Goal: Information Seeking & Learning: Learn about a topic

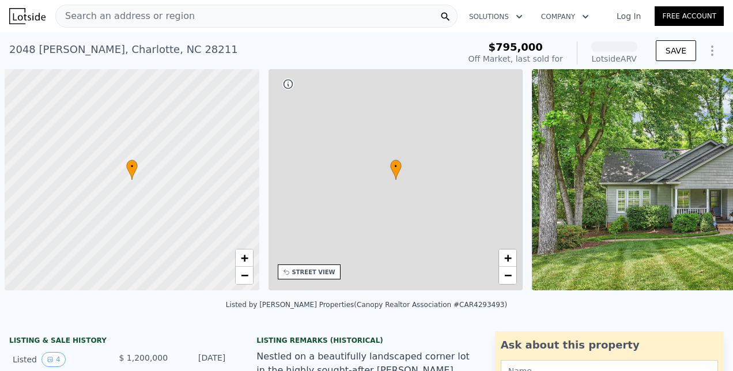
scroll to position [0, 5]
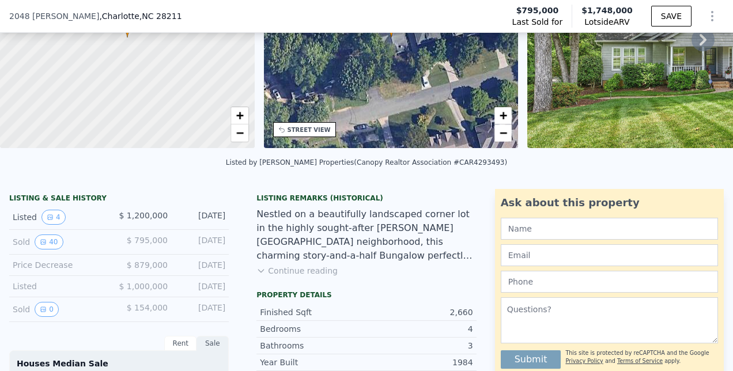
scroll to position [198, 0]
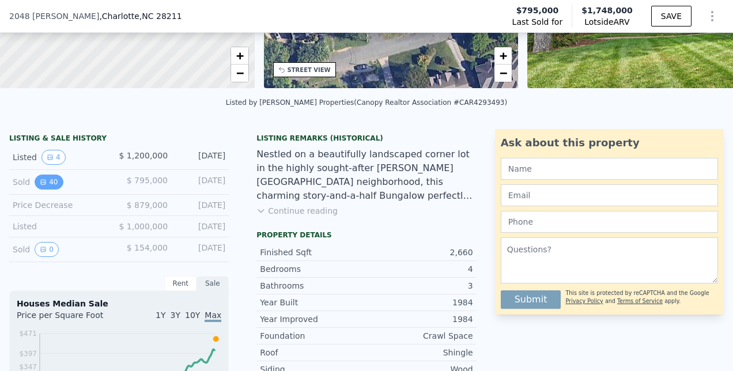
click at [51, 185] on button "40" at bounding box center [49, 182] width 28 height 15
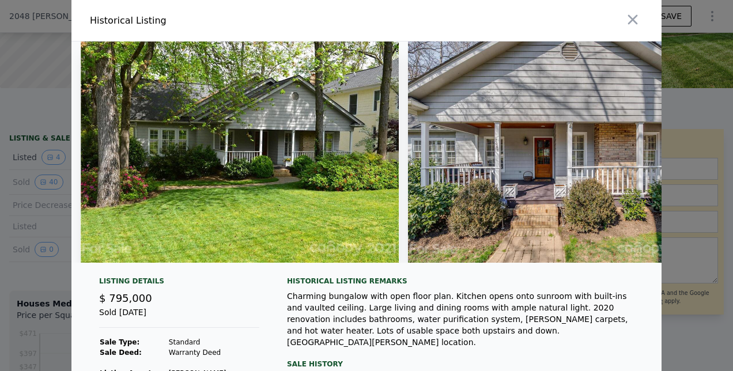
scroll to position [106, 0]
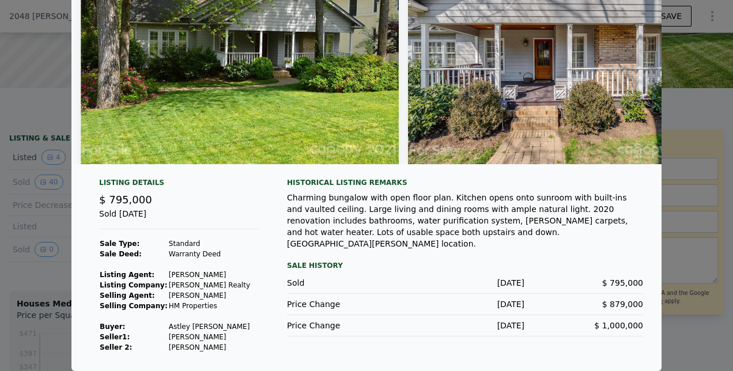
click at [717, 254] on div at bounding box center [366, 185] width 733 height 371
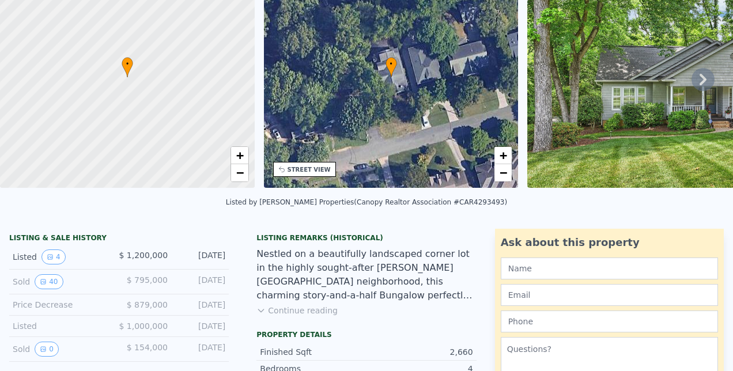
scroll to position [4, 0]
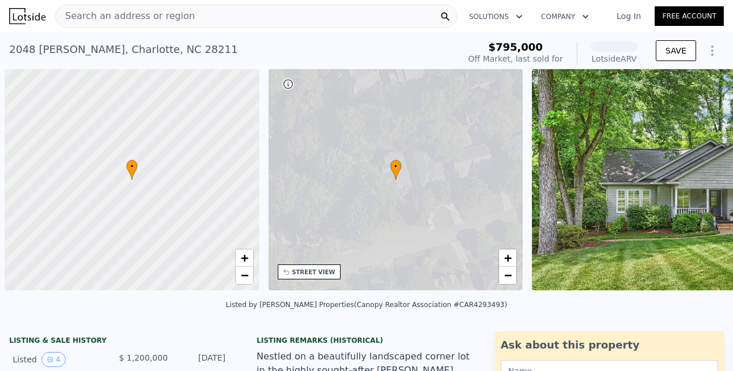
scroll to position [0, 5]
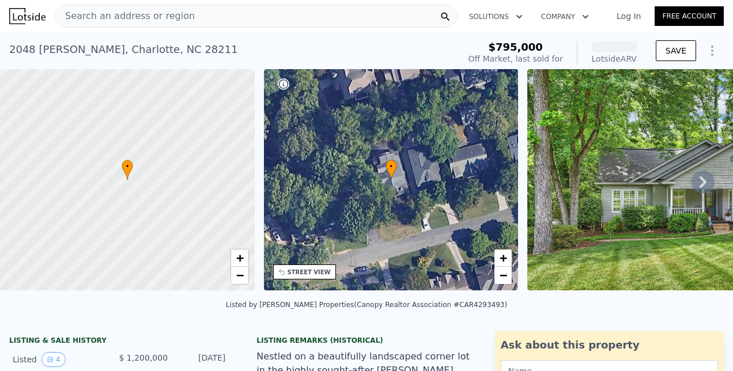
click at [691, 191] on icon at bounding box center [702, 182] width 23 height 23
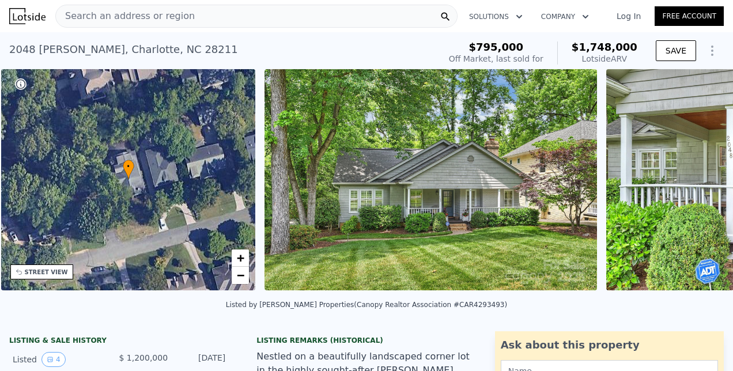
scroll to position [0, 268]
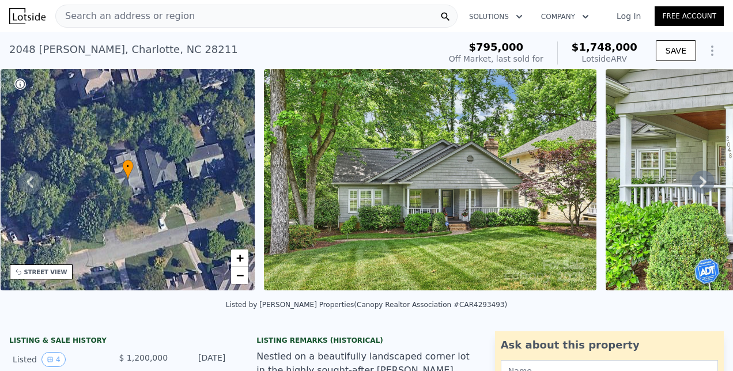
click at [691, 191] on icon at bounding box center [702, 182] width 23 height 23
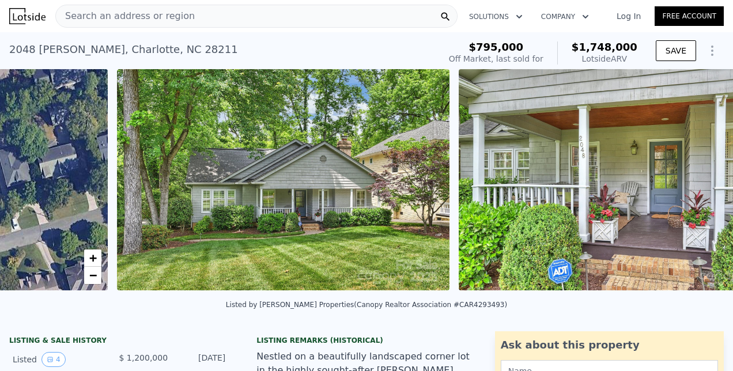
scroll to position [0, 527]
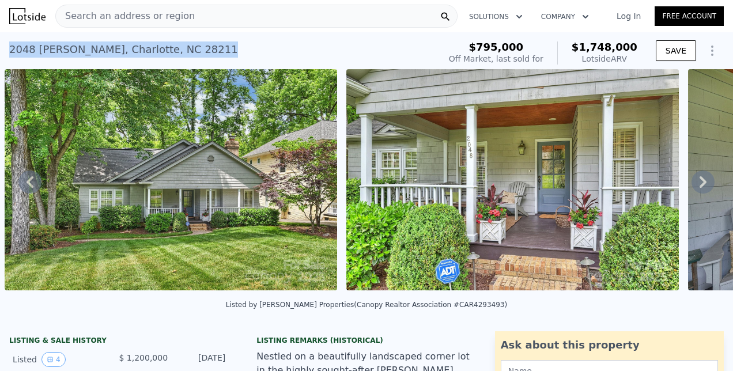
drag, startPoint x: 202, startPoint y: 50, endPoint x: 4, endPoint y: 50, distance: 197.6
click at [4, 50] on div "2048 Brandon Cir , Charlotte , NC 28211 Sold Aug 2025 for $1.200m (~ARV $1.748m…" at bounding box center [366, 50] width 733 height 37
copy div "2048 Brandon Cir , Charlotte , NC 28211"
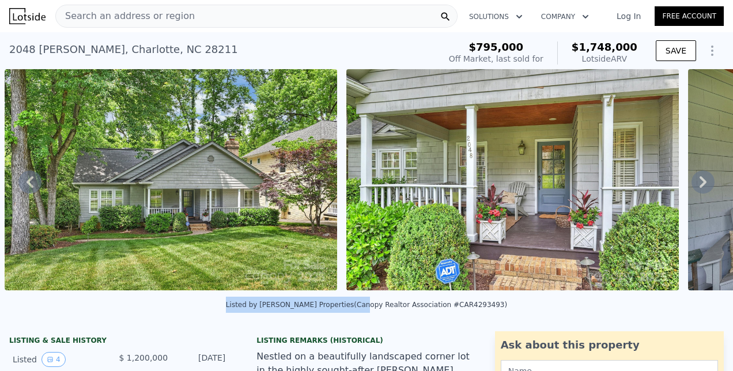
drag, startPoint x: 245, startPoint y: 302, endPoint x: 358, endPoint y: 305, distance: 113.5
click at [358, 305] on div "Listed by Corcoran HM Properties (Canopy Realtor Association #CAR4293493)" at bounding box center [366, 308] width 733 height 28
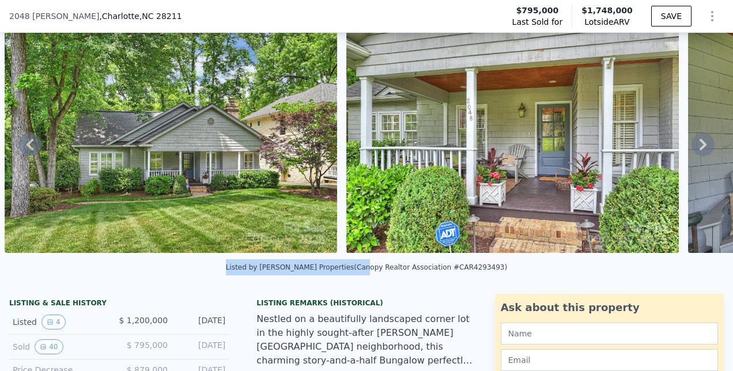
scroll to position [126, 0]
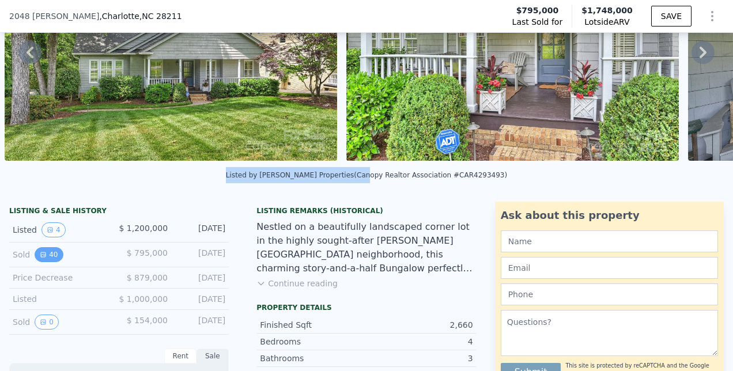
click at [43, 258] on icon "View historical data" at bounding box center [43, 254] width 7 height 7
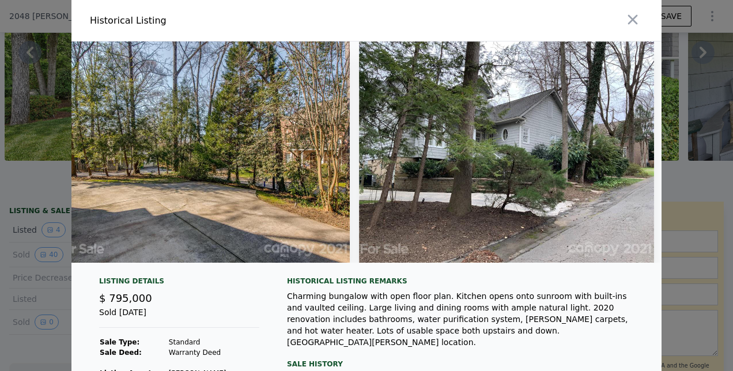
scroll to position [0, 11617]
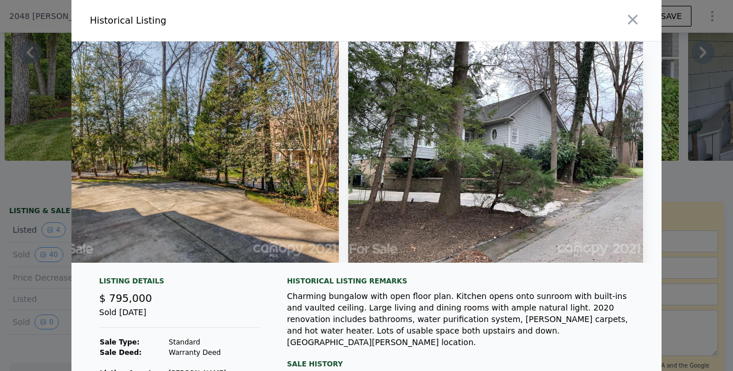
click at [720, 230] on div at bounding box center [366, 185] width 733 height 371
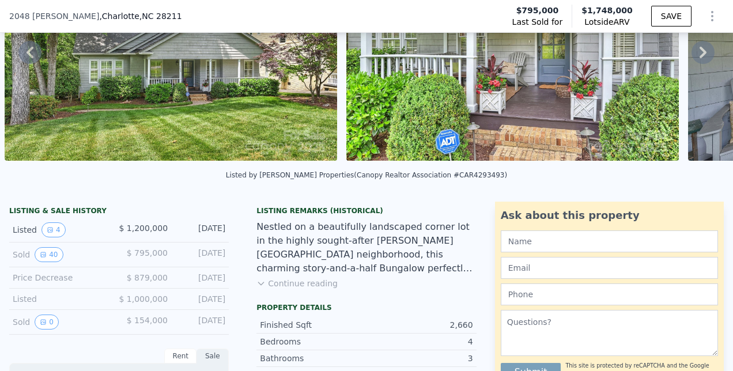
drag, startPoint x: 720, startPoint y: 230, endPoint x: 520, endPoint y: 234, distance: 199.9
click at [520, 234] on div "Ask about this property Submit This site is protected by reCAPTCHA and the Goog…" at bounding box center [614, 294] width 238 height 185
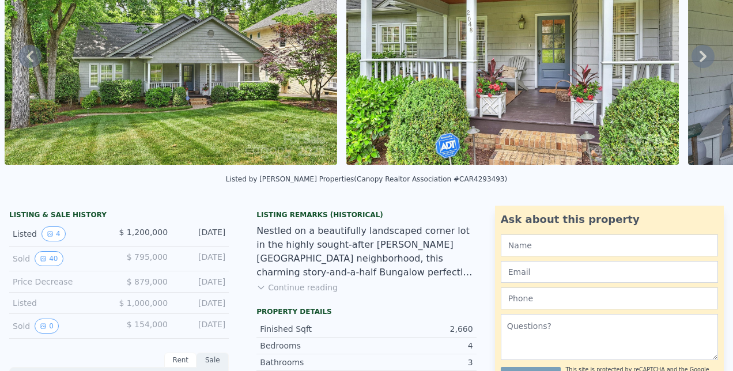
scroll to position [5, 0]
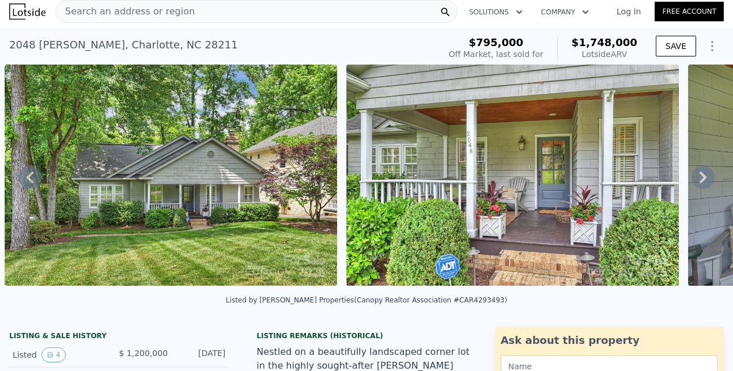
click at [699, 183] on icon at bounding box center [702, 178] width 7 height 12
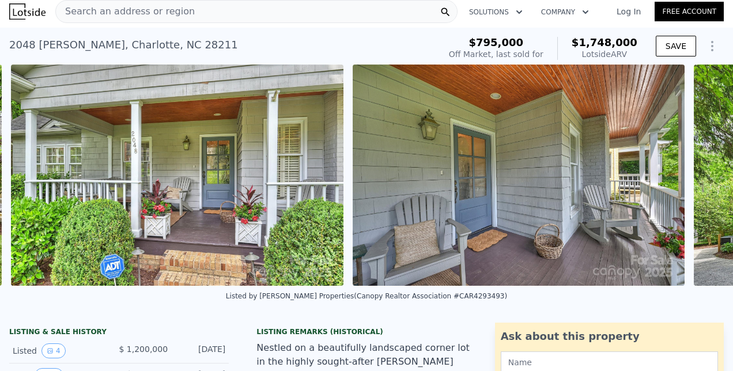
scroll to position [0, 869]
